Goal: Task Accomplishment & Management: Use online tool/utility

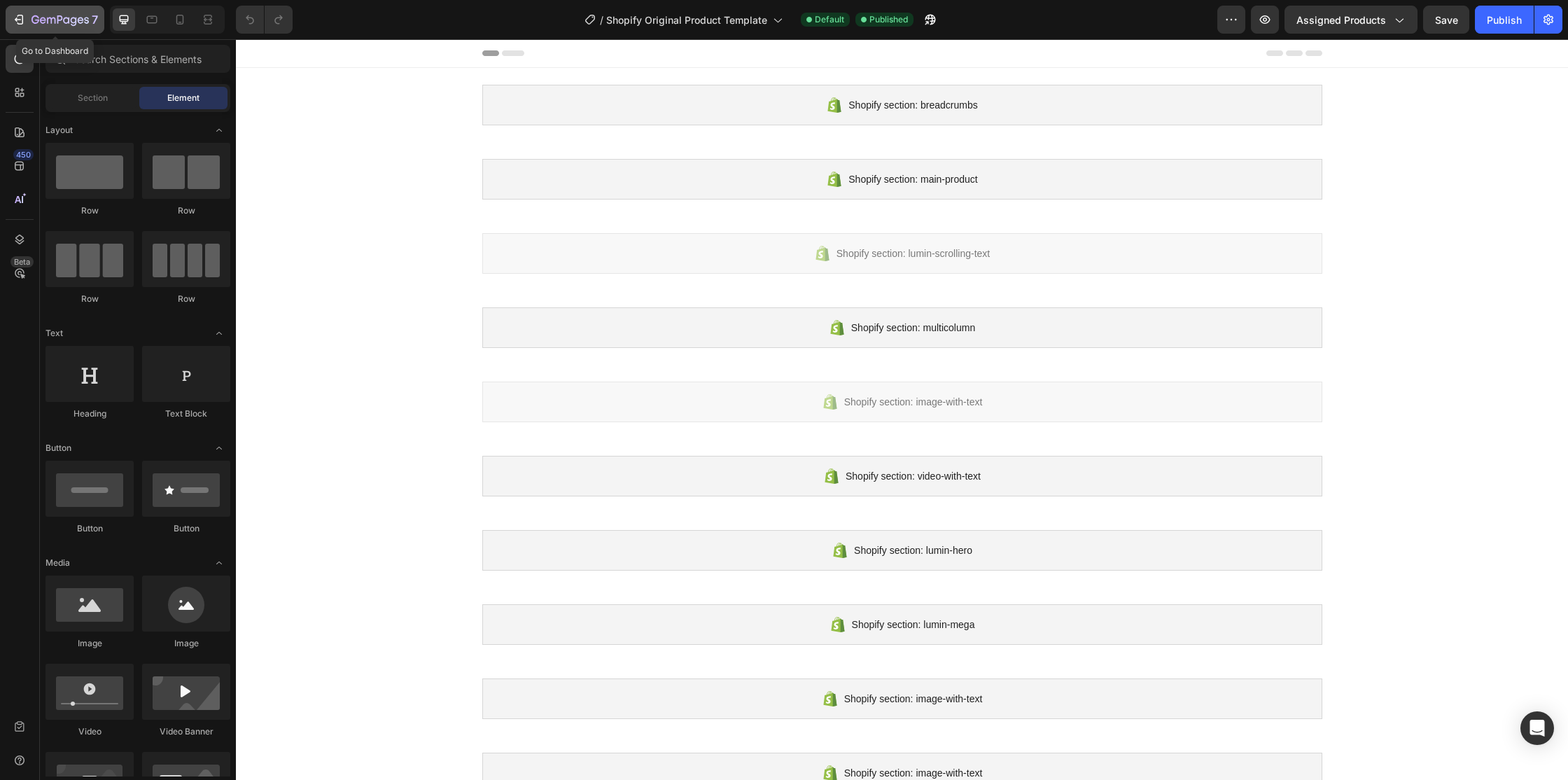
click at [15, 21] on icon "button" at bounding box center [19, 20] width 14 height 14
click at [97, 611] on div at bounding box center [89, 603] width 88 height 56
click at [166, 609] on div at bounding box center [185, 603] width 88 height 56
click at [86, 621] on div at bounding box center [89, 603] width 88 height 56
click at [21, 201] on icon at bounding box center [22, 199] width 2 height 7
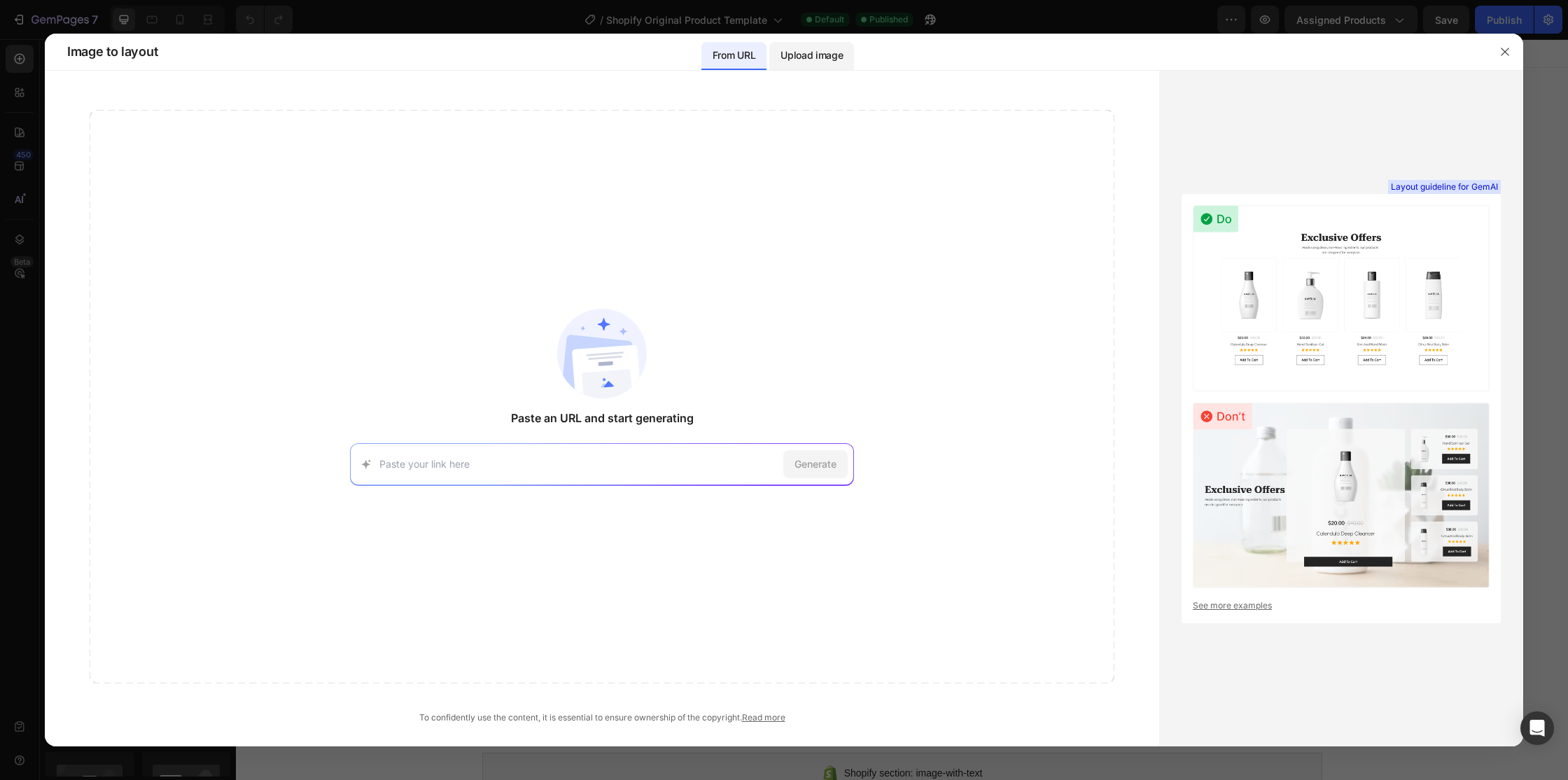
click at [805, 51] on p "Upload image" at bounding box center [811, 55] width 63 height 17
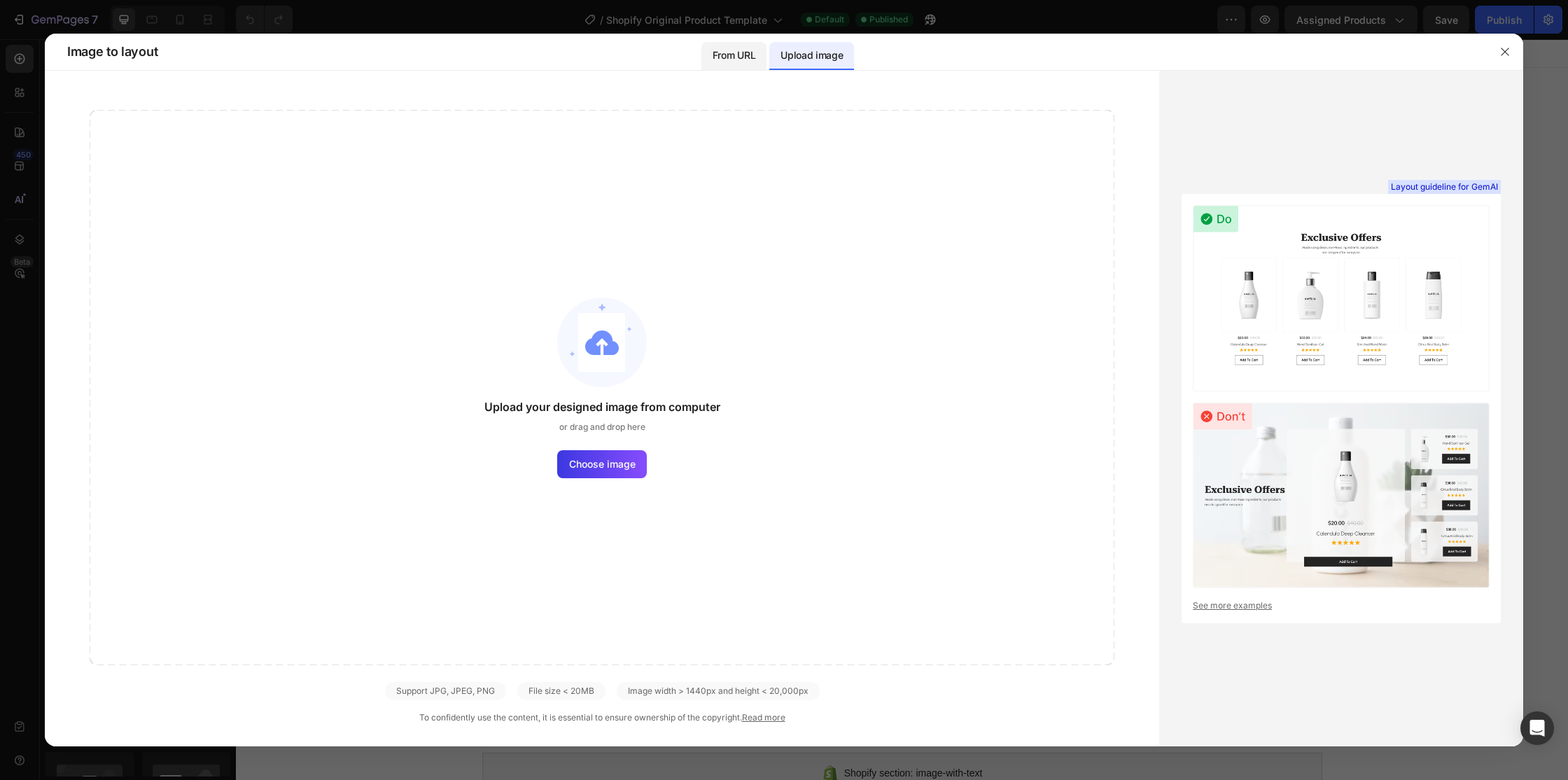
click at [747, 63] on p "From URL" at bounding box center [734, 55] width 43 height 17
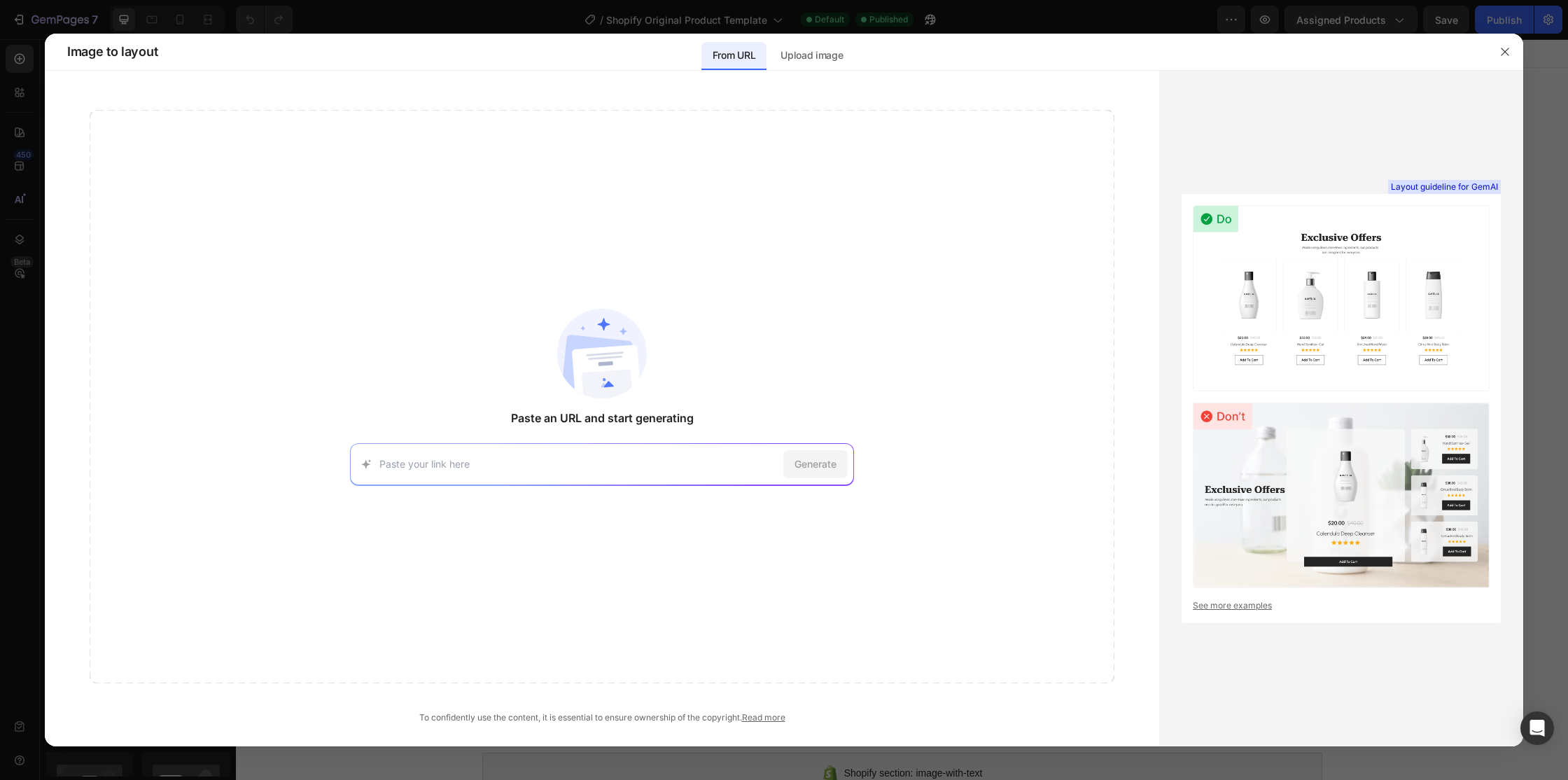
click at [1250, 611] on link "See more examples" at bounding box center [1341, 606] width 297 height 13
click at [1505, 55] on icon "button" at bounding box center [1505, 52] width 11 height 11
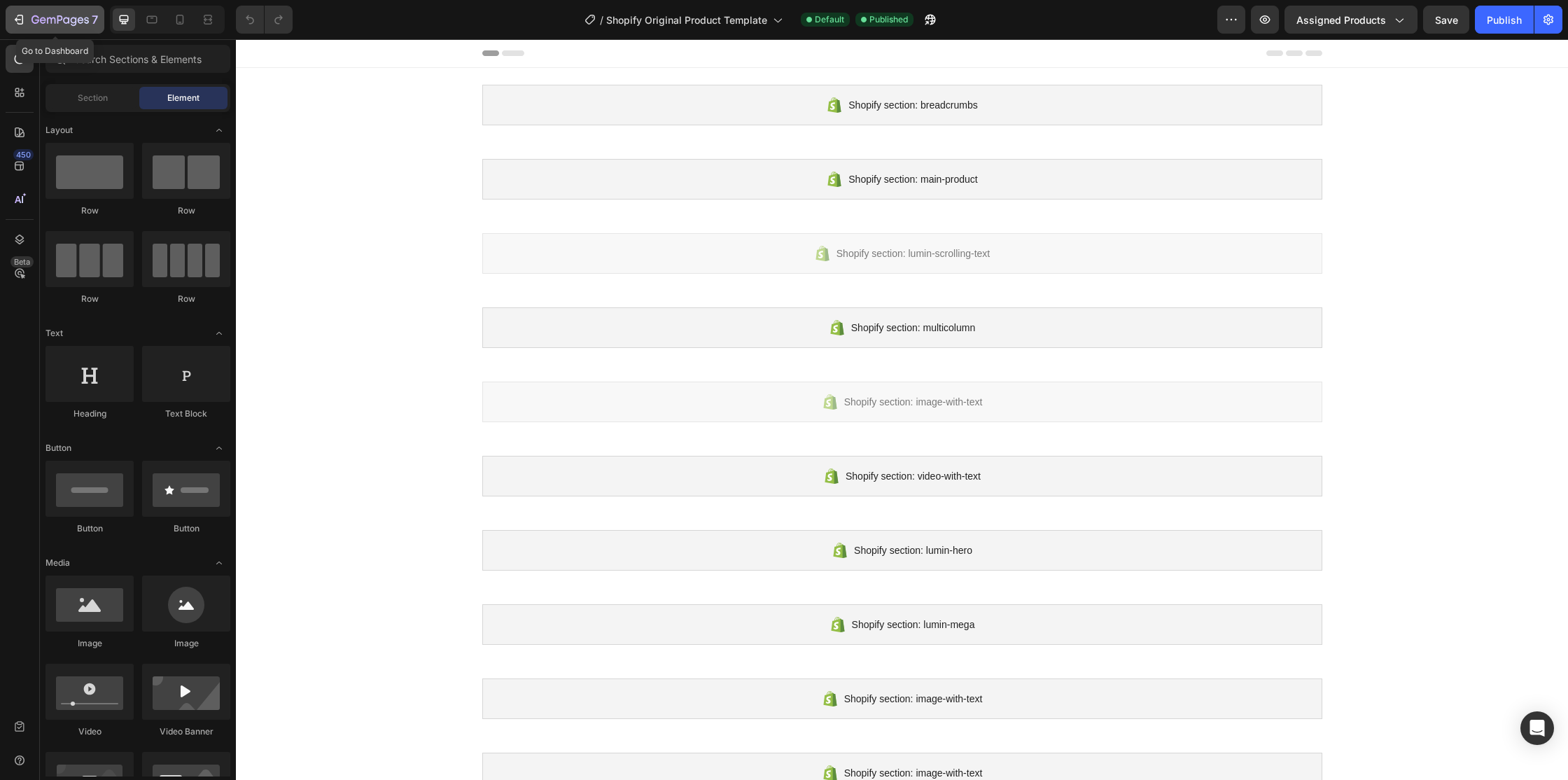
click at [18, 21] on icon "button" at bounding box center [19, 20] width 14 height 14
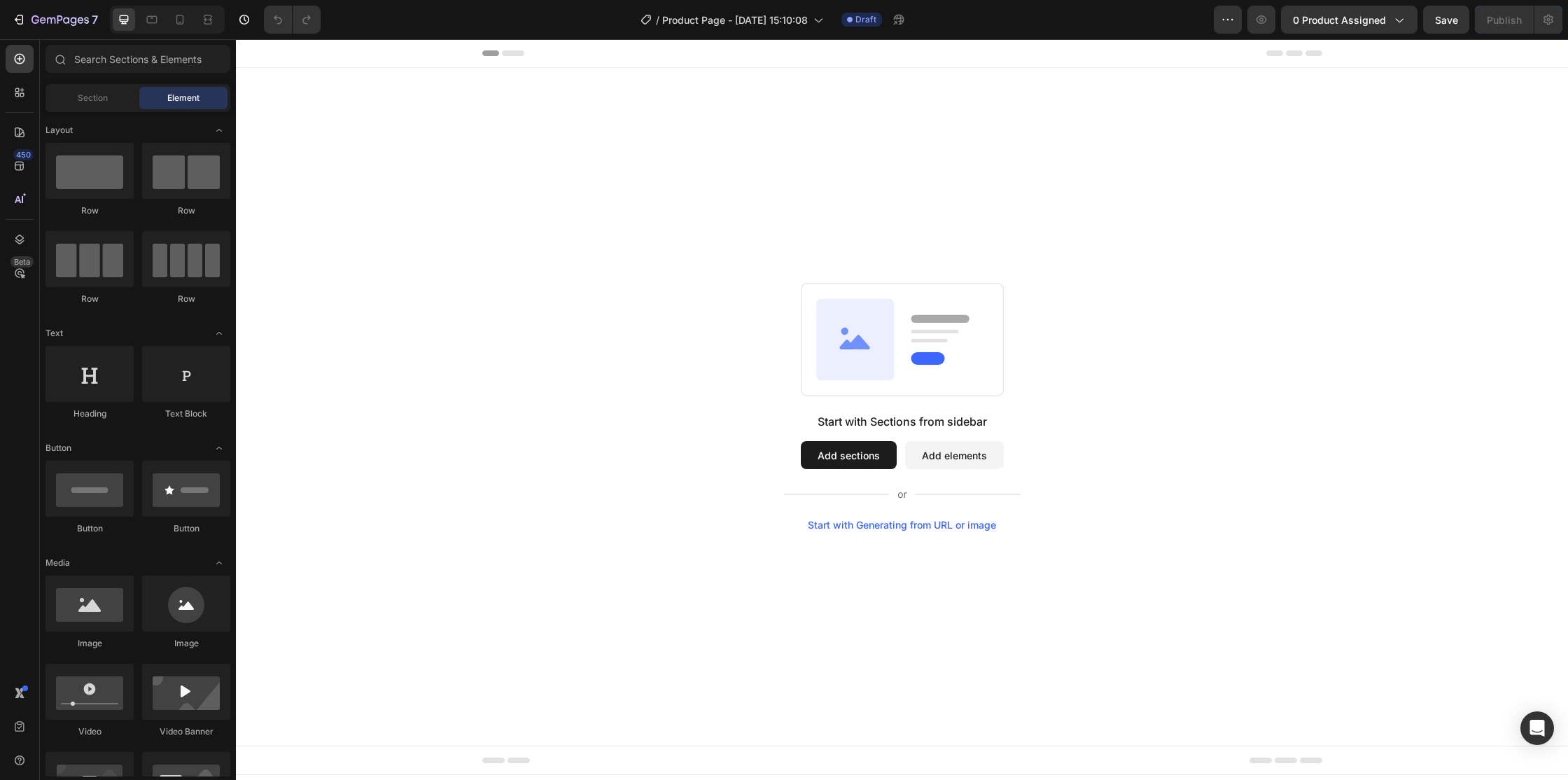
click at [879, 524] on div "Start with Generating from URL or image" at bounding box center [902, 525] width 189 height 11
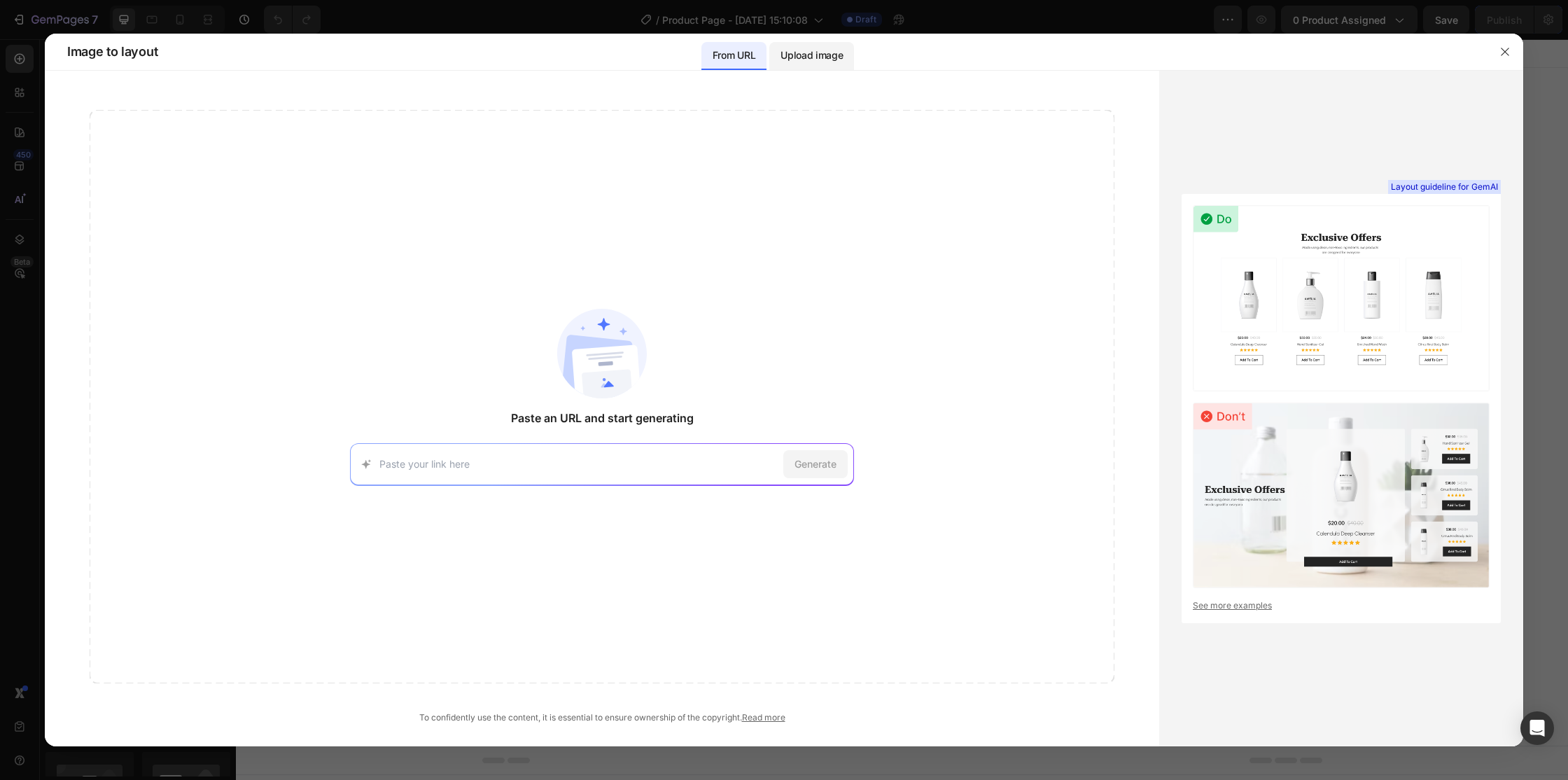
click at [801, 48] on p "Upload image" at bounding box center [811, 55] width 63 height 17
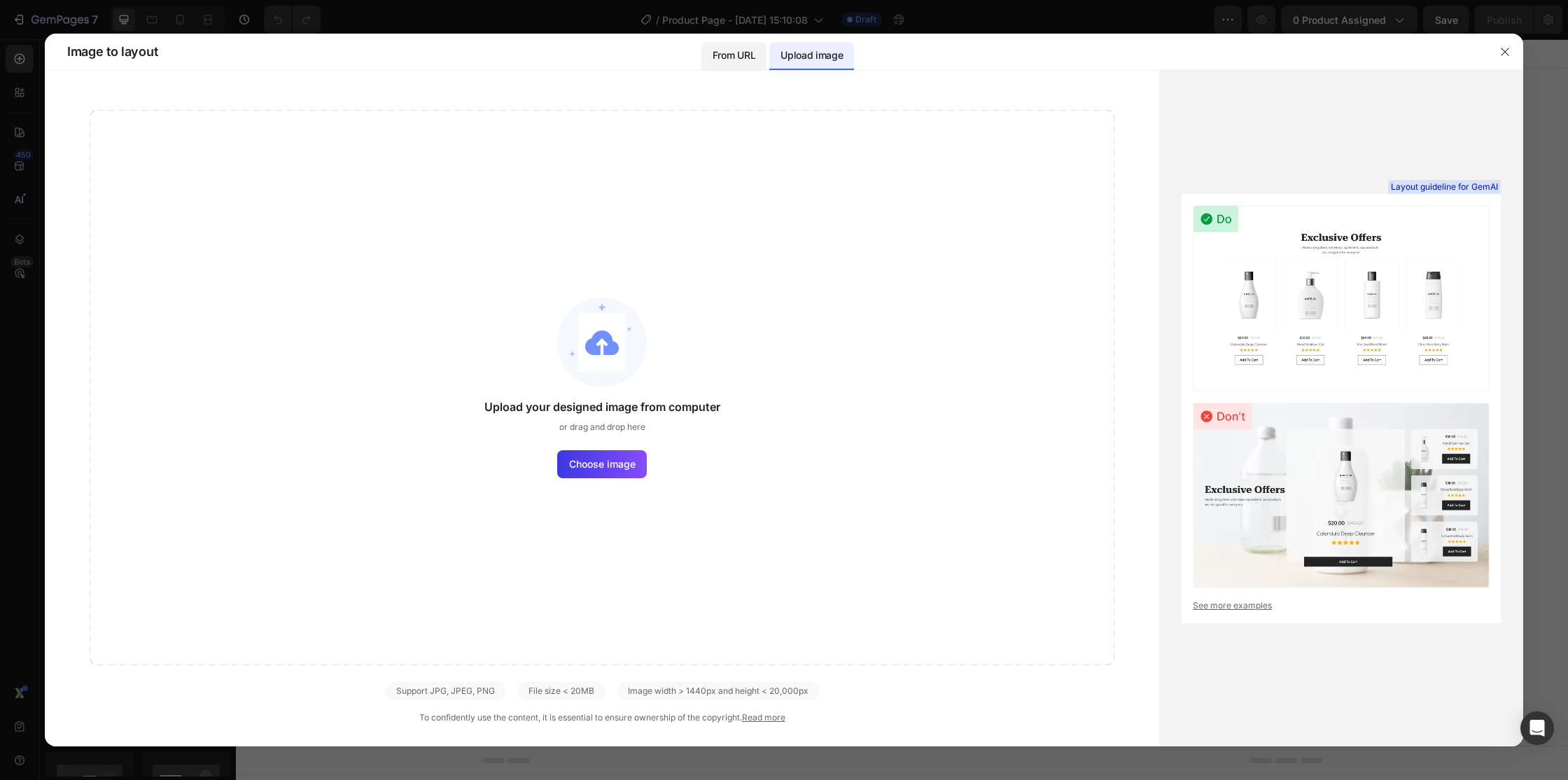
click at [741, 53] on p "From URL" at bounding box center [734, 55] width 43 height 17
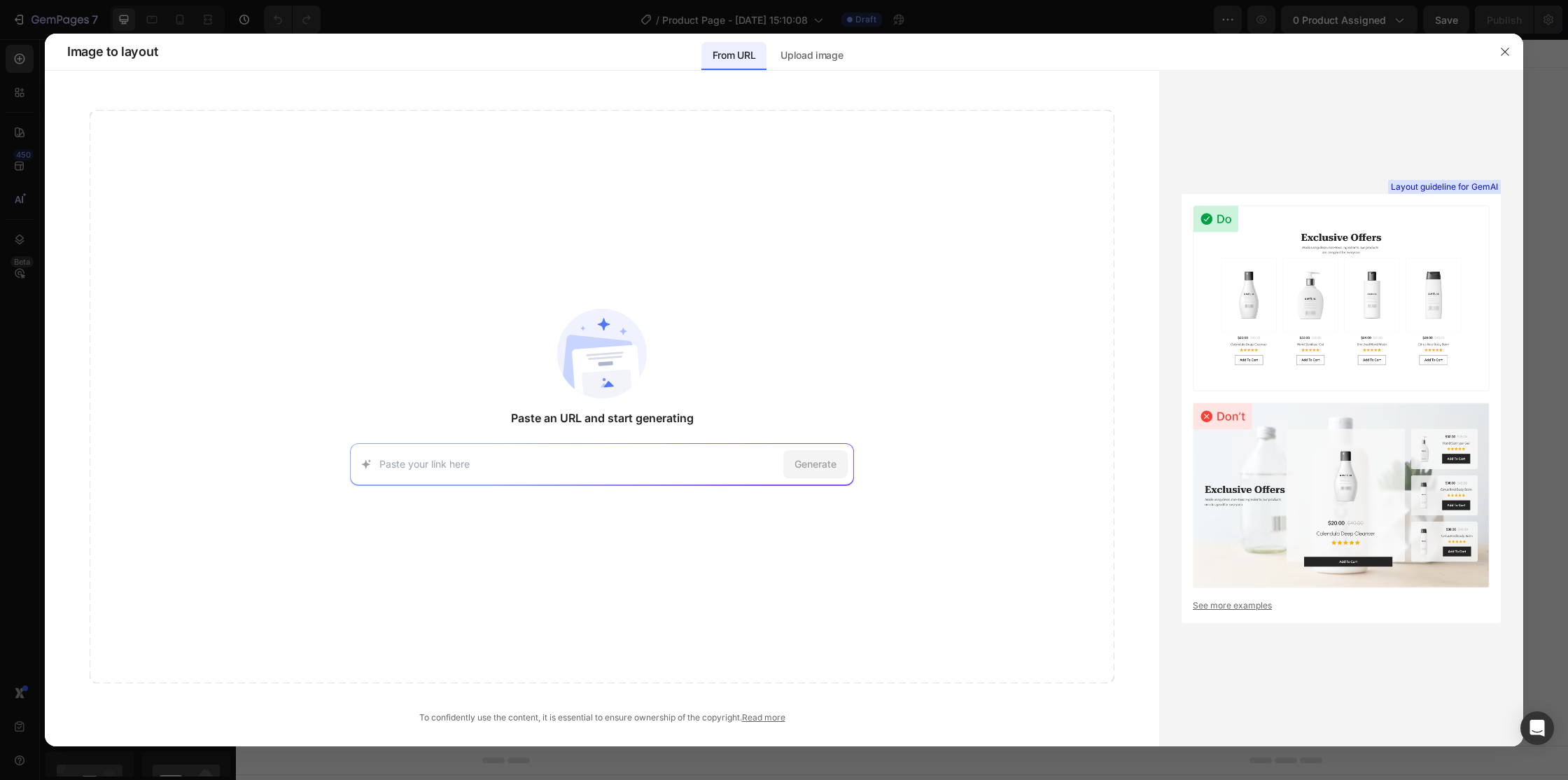
click at [636, 465] on input at bounding box center [578, 464] width 399 height 15
click at [635, 460] on input at bounding box center [578, 464] width 399 height 15
click at [460, 455] on div "https://seal-commerce-asia.myshopify.com/pages/image-to-layout-demo-page Try wi…" at bounding box center [602, 464] width 504 height 42
click at [463, 461] on input at bounding box center [578, 464] width 399 height 15
paste input "https://officialoptimu.com/products/clarity-gel-cleanser"
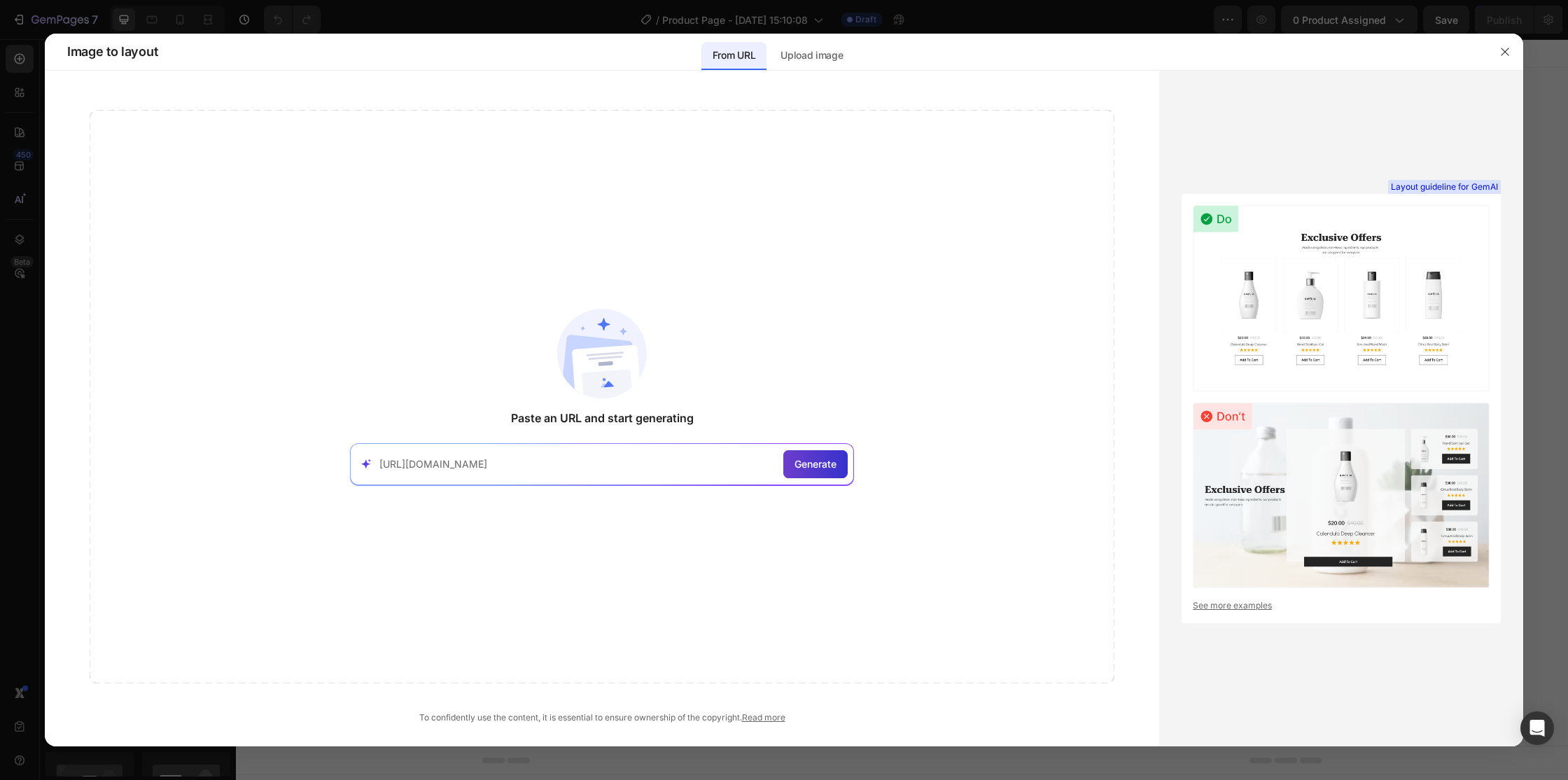
type input "https://officialoptimu.com/products/clarity-gel-cleanser"
click at [799, 469] on span "Generate" at bounding box center [815, 464] width 42 height 15
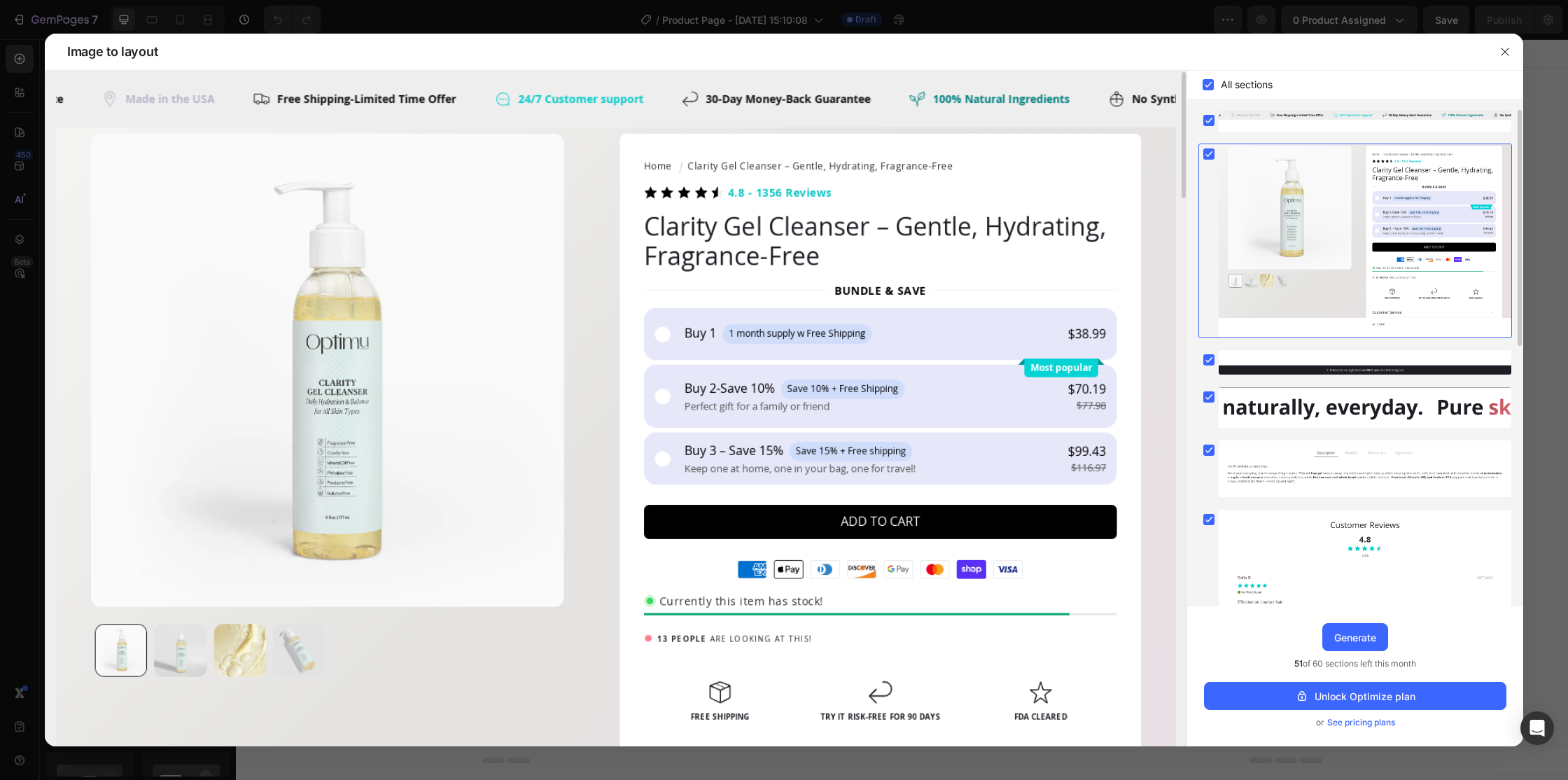
scroll to position [2, 0]
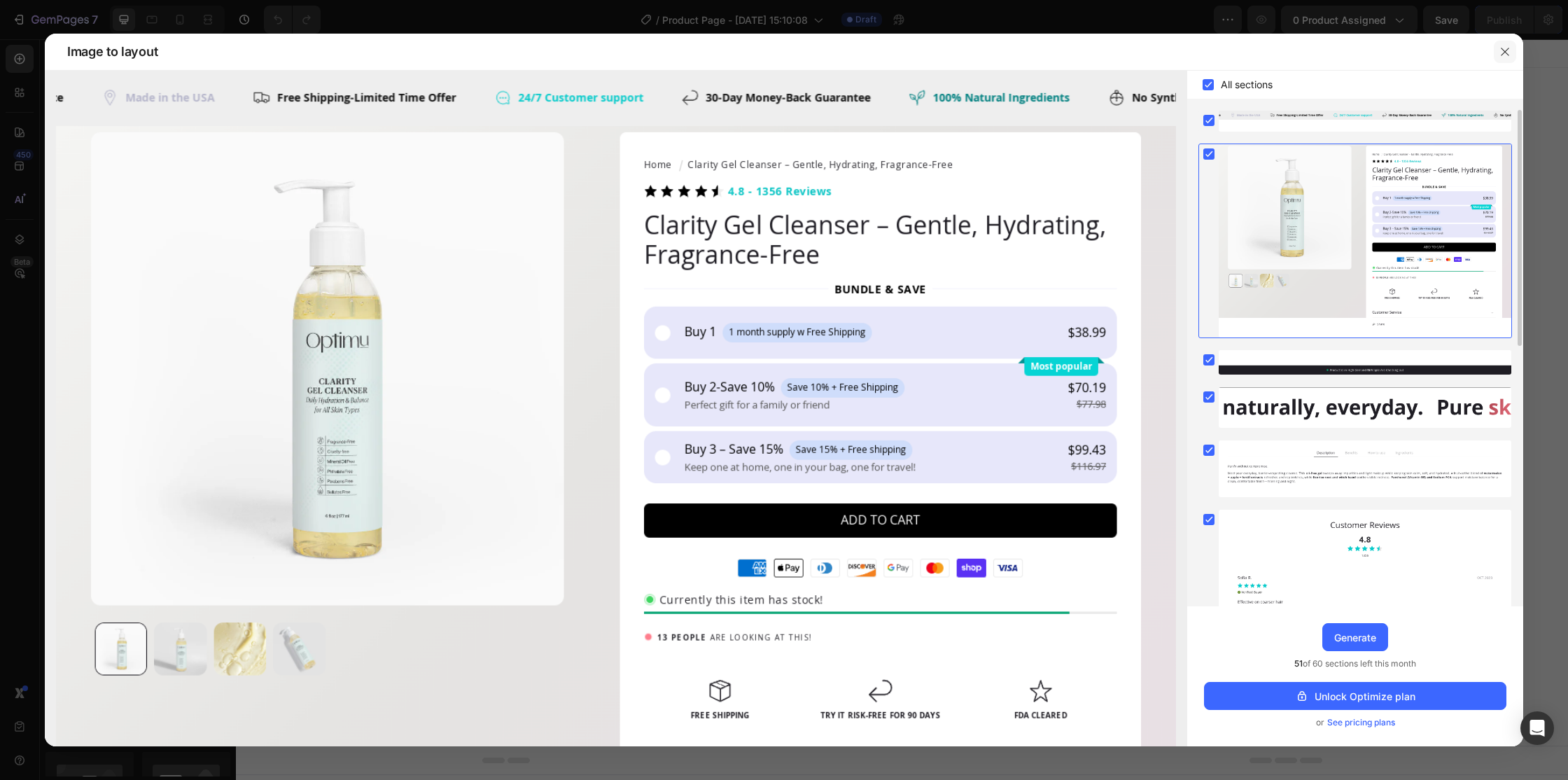
click at [1512, 53] on button "button" at bounding box center [1505, 52] width 22 height 22
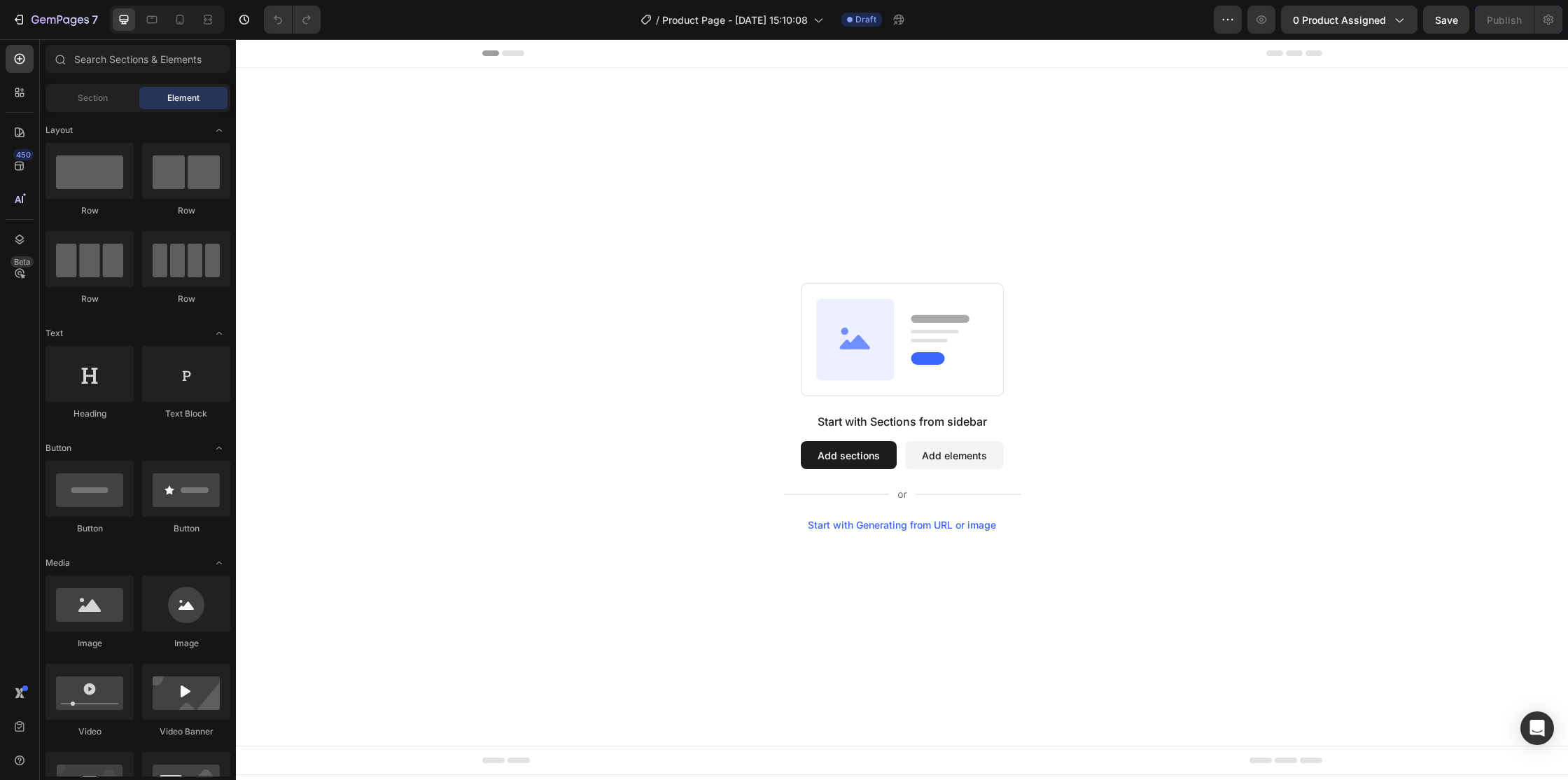
click at [873, 524] on div "Start with Generating from URL or image" at bounding box center [902, 525] width 189 height 11
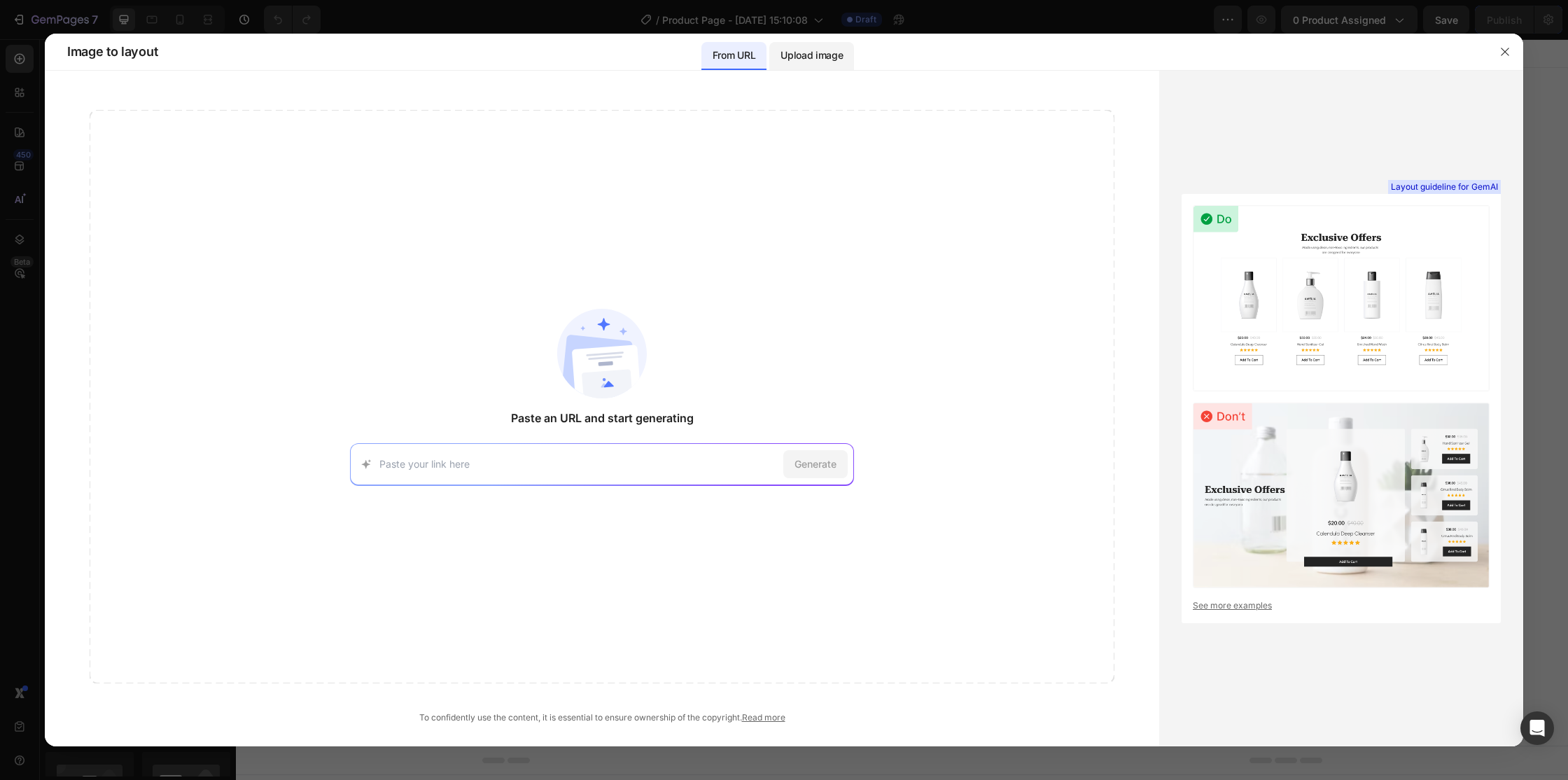
click at [808, 54] on p "Upload image" at bounding box center [811, 55] width 63 height 17
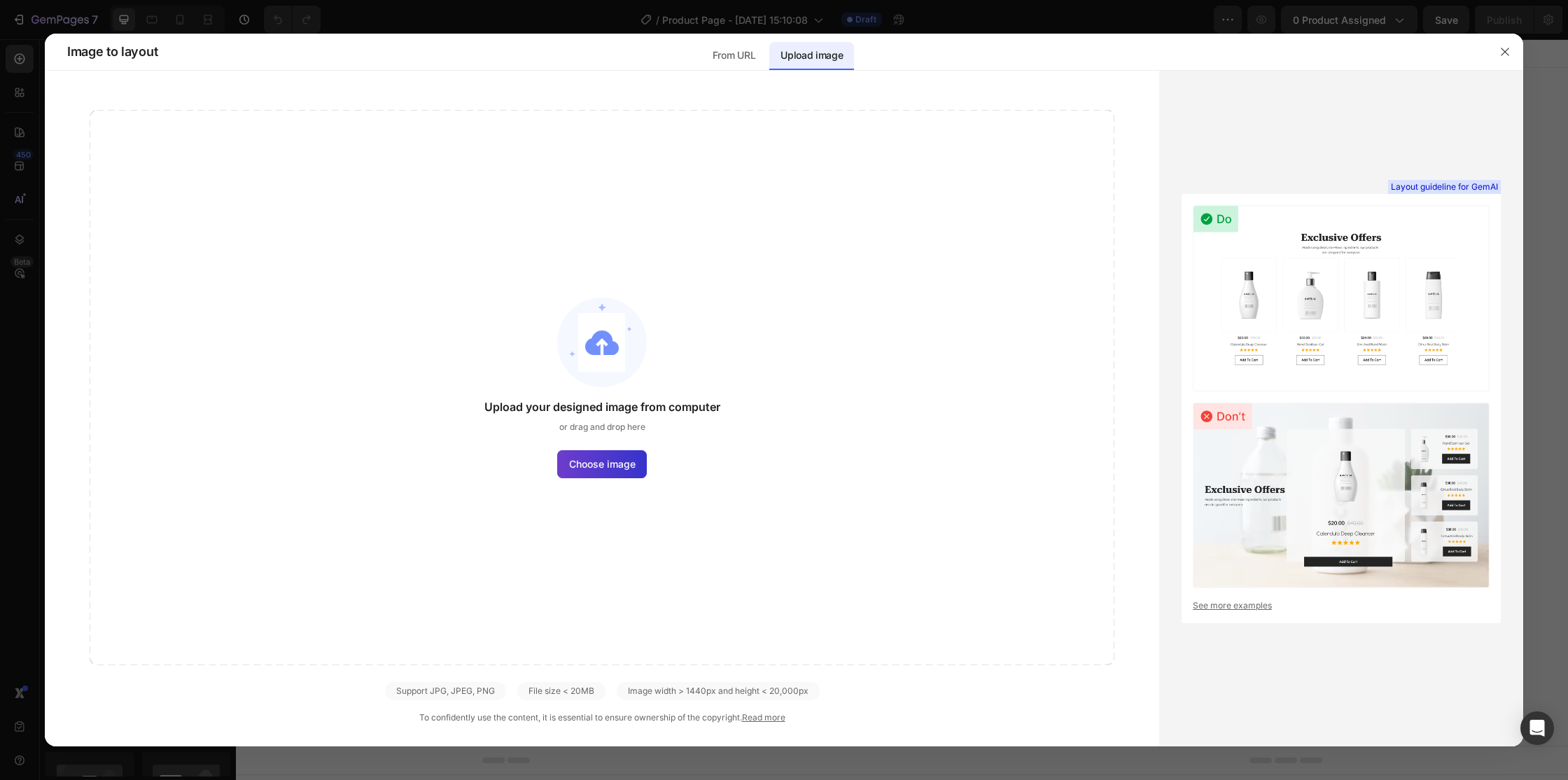
click at [609, 466] on span "Choose image" at bounding box center [602, 464] width 67 height 15
click at [0, 0] on input "Choose image" at bounding box center [0, 0] width 0 height 0
click at [1501, 52] on icon "button" at bounding box center [1505, 52] width 11 height 11
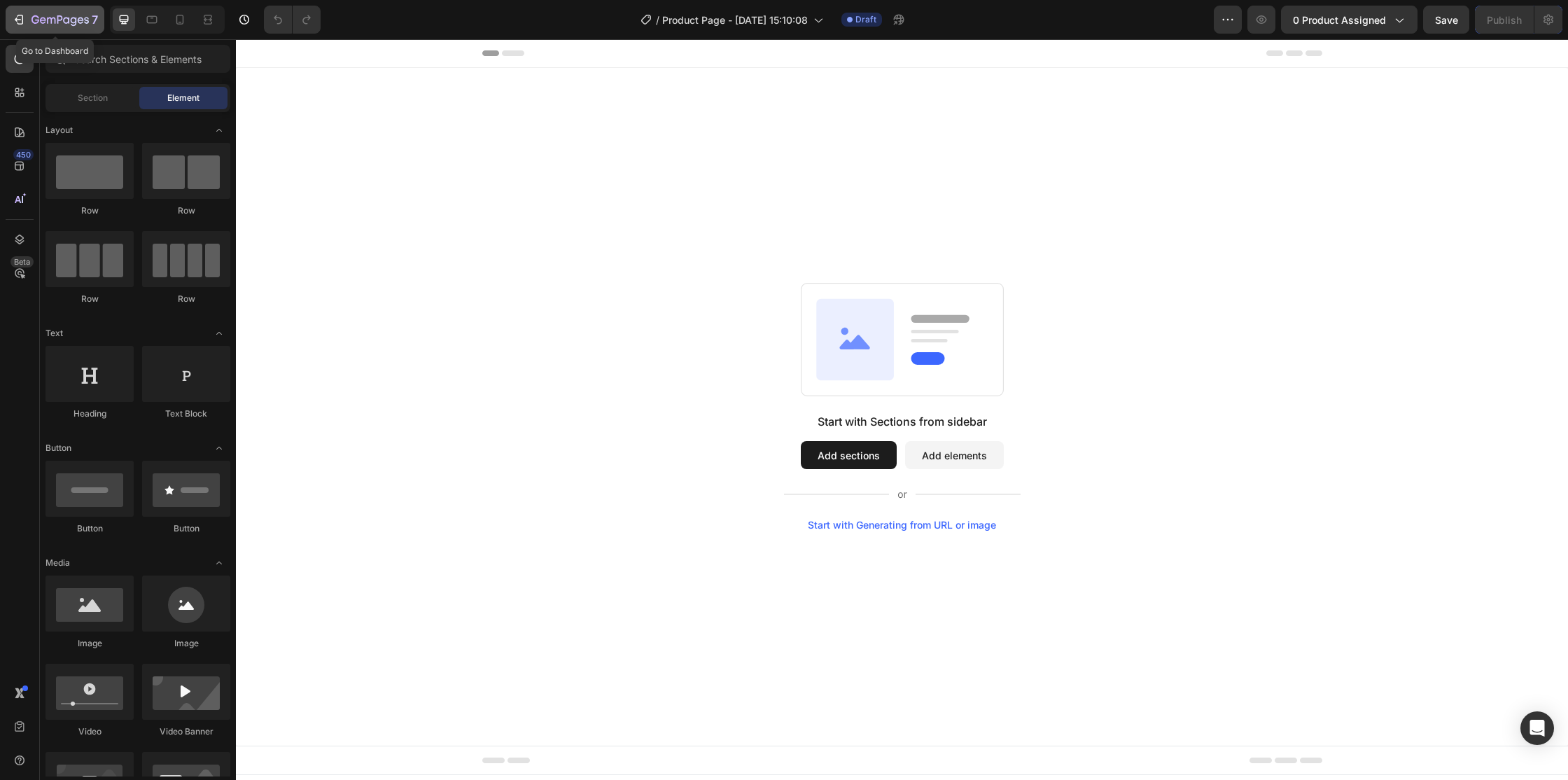
click at [47, 19] on icon "button" at bounding box center [51, 21] width 9 height 6
click at [933, 462] on button "Add elements" at bounding box center [954, 454] width 99 height 28
click at [941, 453] on button "Add elements" at bounding box center [954, 454] width 99 height 28
click at [24, 197] on icon at bounding box center [20, 200] width 14 height 14
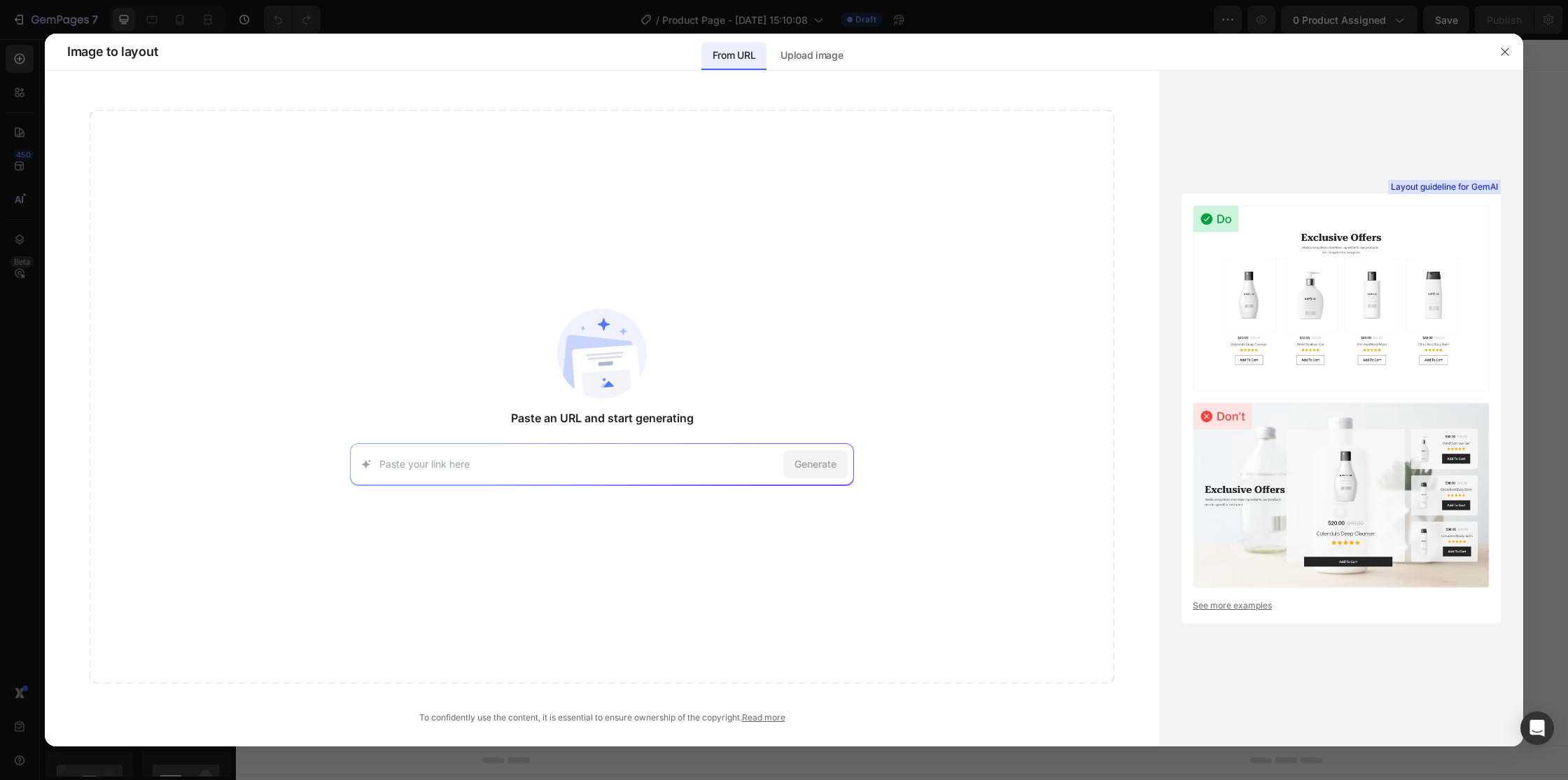
click at [808, 75] on div "Paste an URL and start generating Generate To confidently use the content, it i…" at bounding box center [602, 408] width 1114 height 675
click at [810, 63] on div "Upload image" at bounding box center [811, 55] width 85 height 28
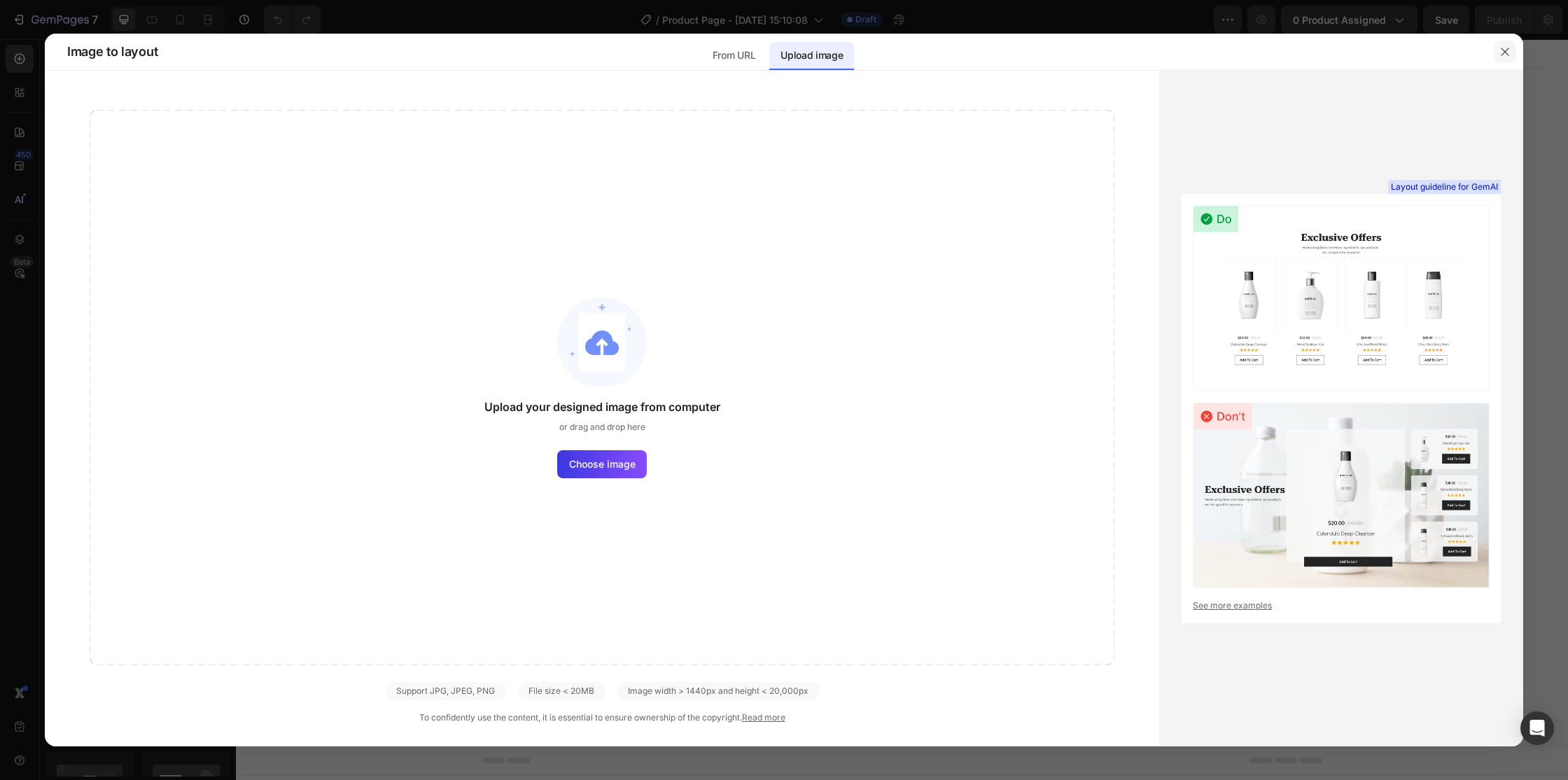
click at [1513, 51] on button "button" at bounding box center [1505, 52] width 22 height 22
